Goal: Information Seeking & Learning: Learn about a topic

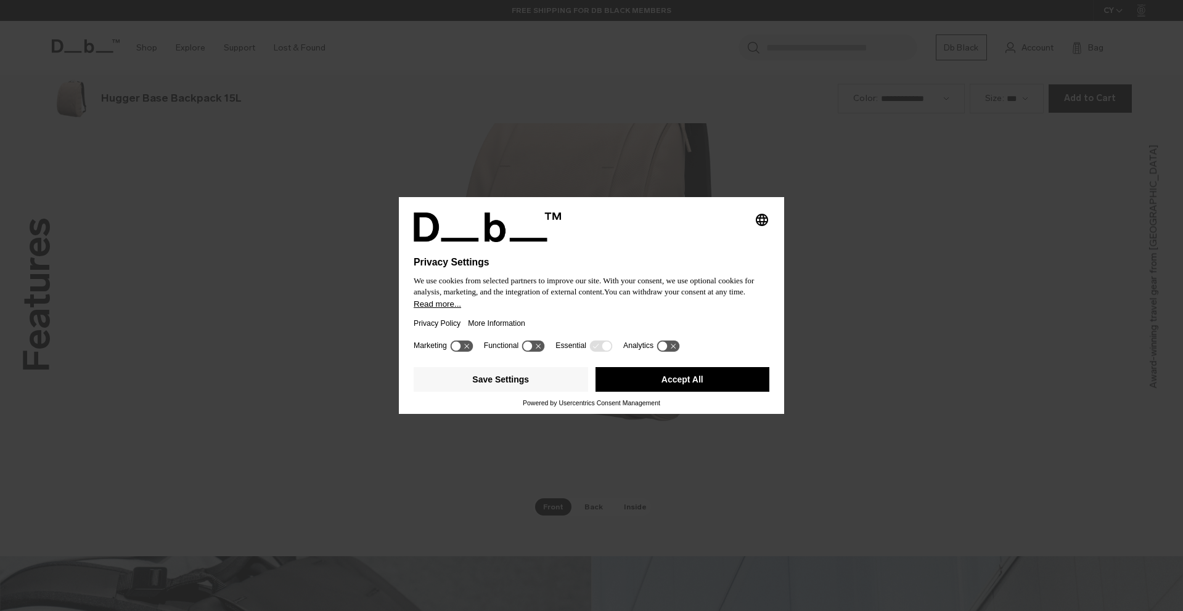
scroll to position [1834, 0]
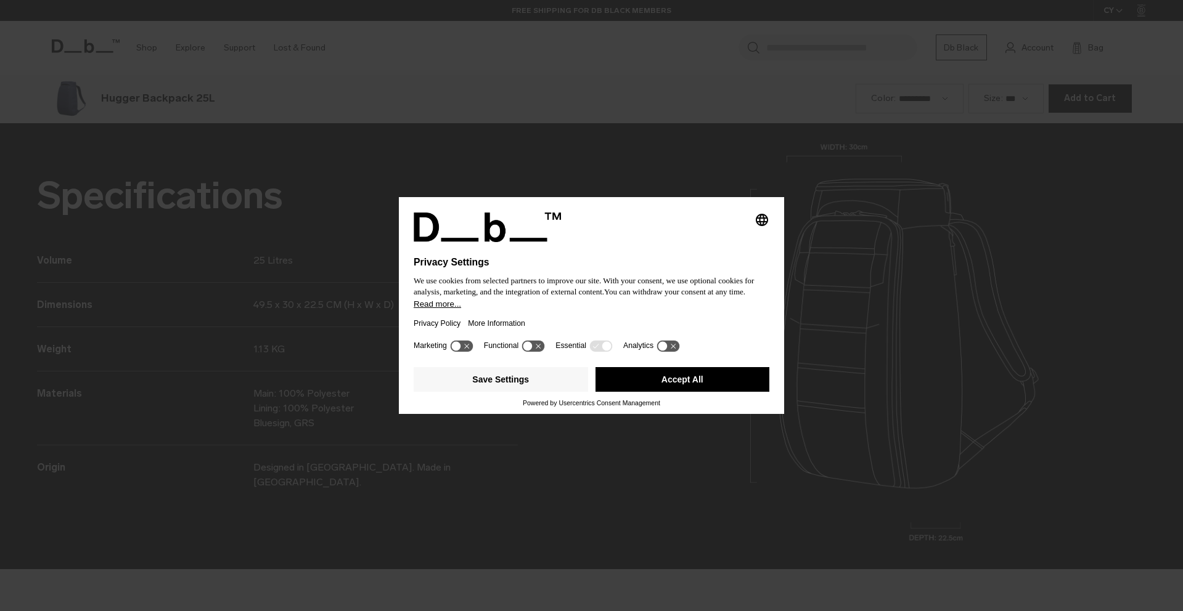
scroll to position [1834, 0]
